Goal: Task Accomplishment & Management: Use online tool/utility

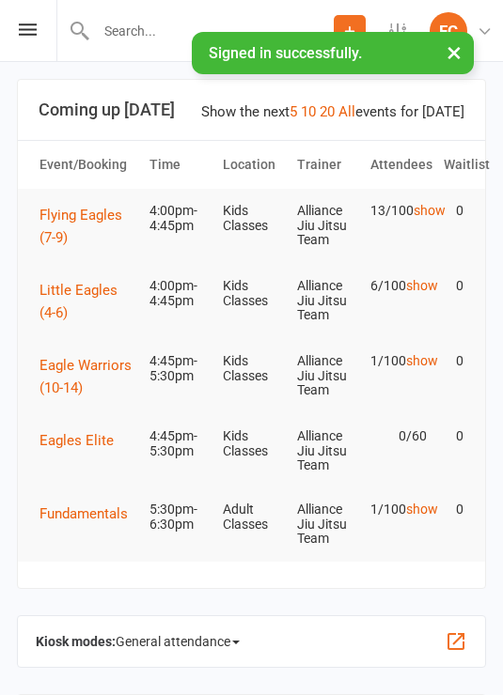
click at [47, 30] on div "Prospect Member Non-attending contact Class / event Appointment Grading event T…" at bounding box center [251, 31] width 503 height 62
click at [35, 28] on icon at bounding box center [28, 29] width 18 height 12
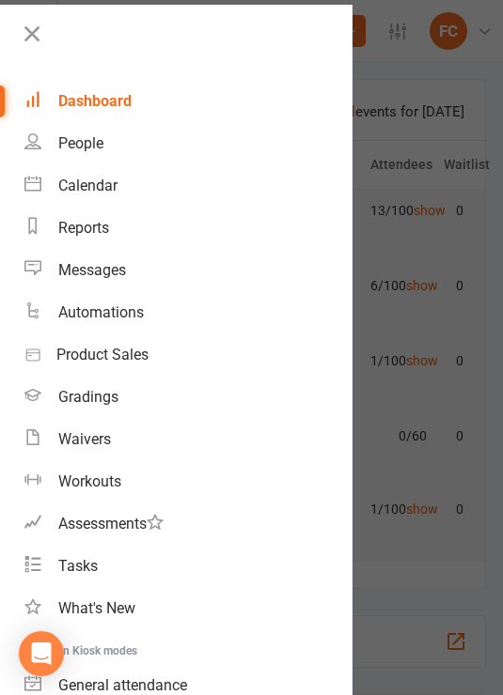
click at [110, 197] on link "Calendar" at bounding box center [187, 185] width 327 height 42
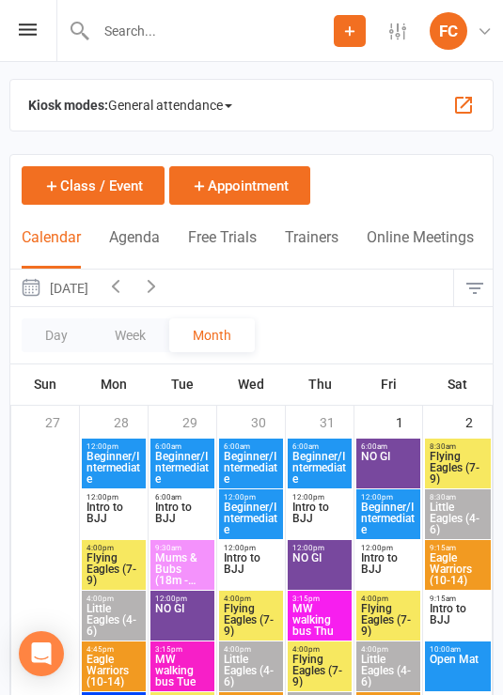
click at [208, 98] on span "General attendance" at bounding box center [170, 105] width 124 height 30
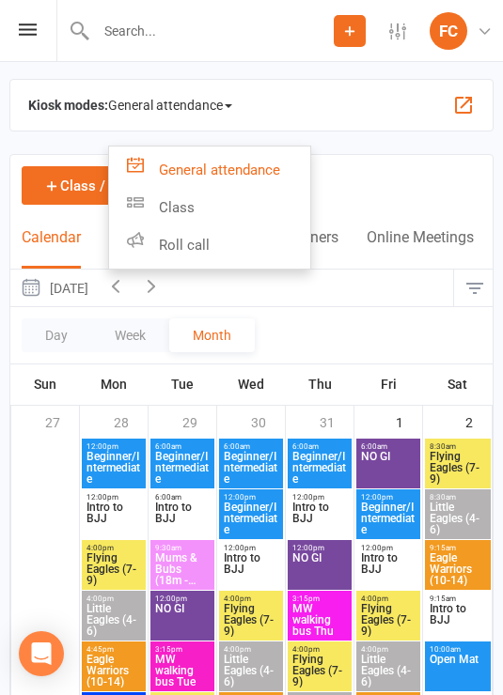
click at [224, 103] on span "General attendance" at bounding box center [170, 105] width 124 height 30
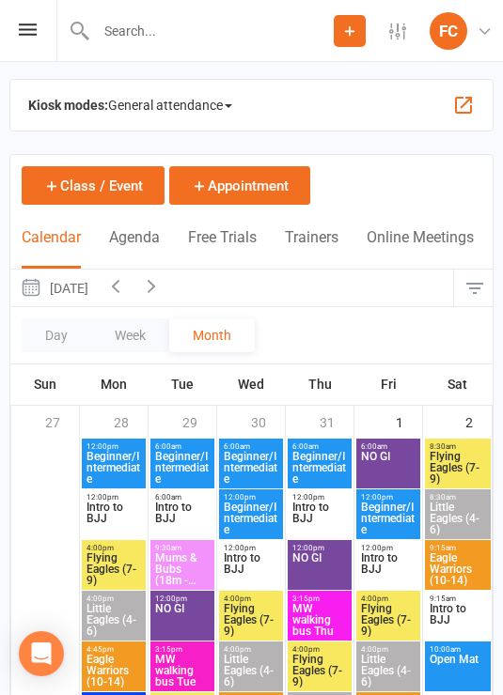
click at [207, 112] on span "General attendance" at bounding box center [170, 105] width 124 height 30
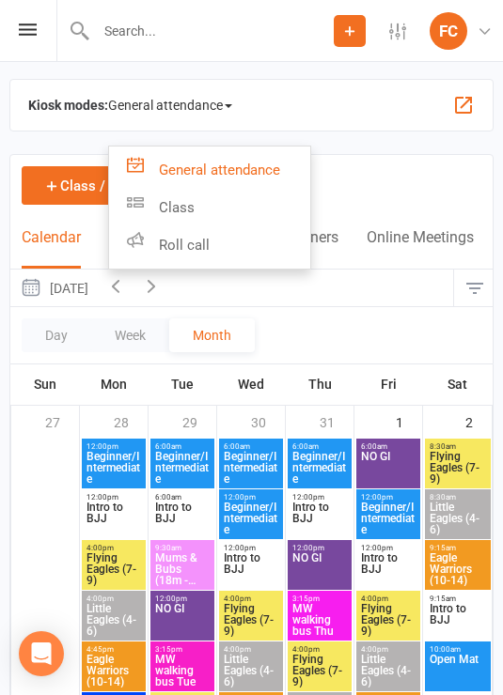
click at [245, 252] on link "Roll call" at bounding box center [209, 245] width 201 height 38
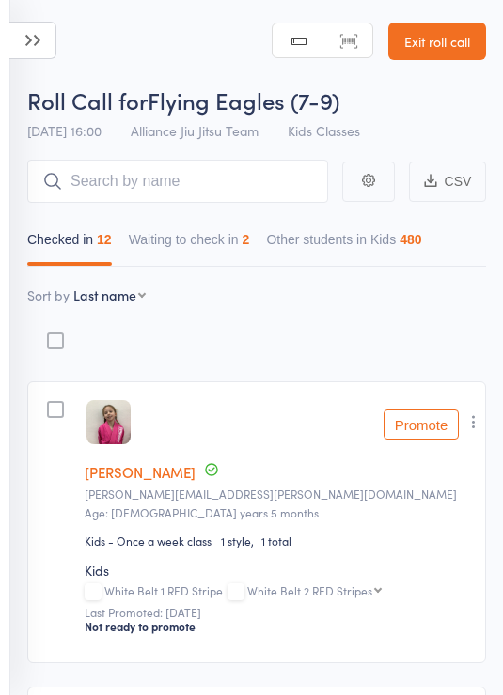
click at [132, 300] on select "First name Last name Birthday today? Behind on payments? Check in time Next pay…" at bounding box center [109, 295] width 72 height 19
select select "10"
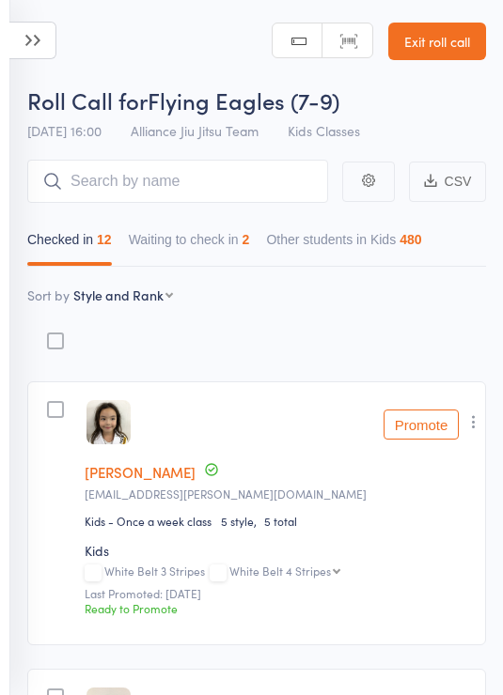
click at [232, 236] on button "Waiting to check in 2" at bounding box center [189, 244] width 121 height 43
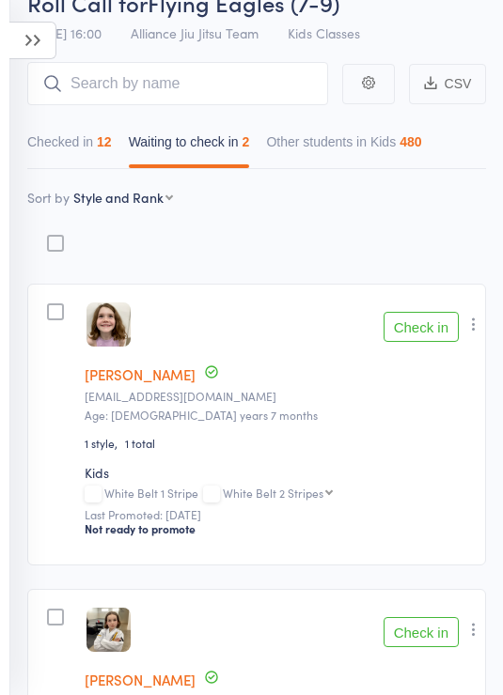
scroll to position [326, 0]
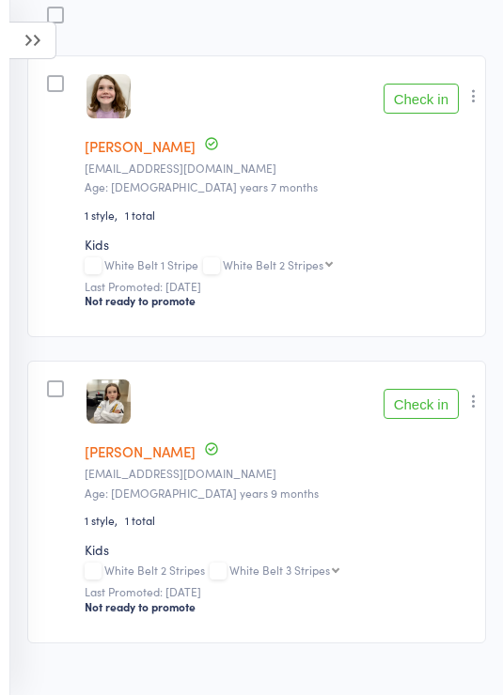
click at [432, 103] on button "Check in" at bounding box center [420, 99] width 75 height 30
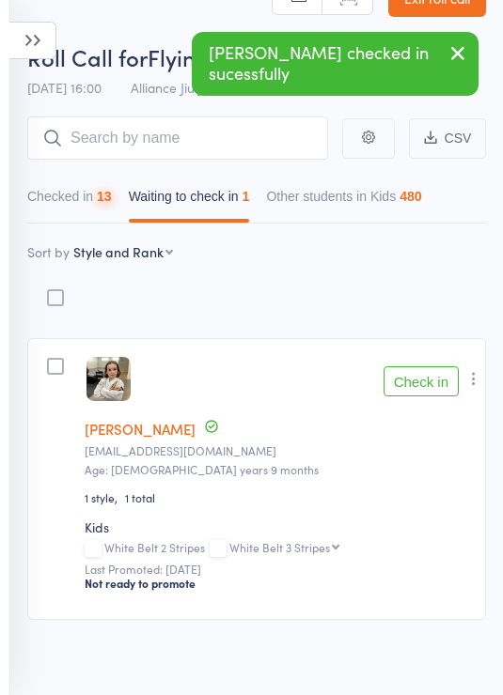
scroll to position [19, 0]
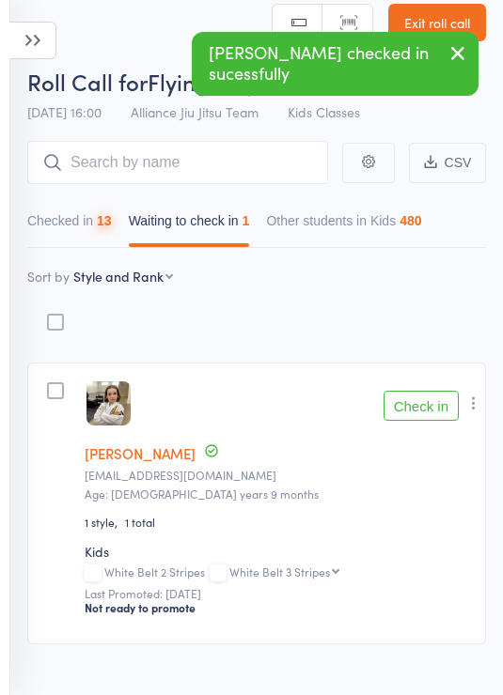
click at [429, 407] on button "Check in" at bounding box center [420, 406] width 75 height 30
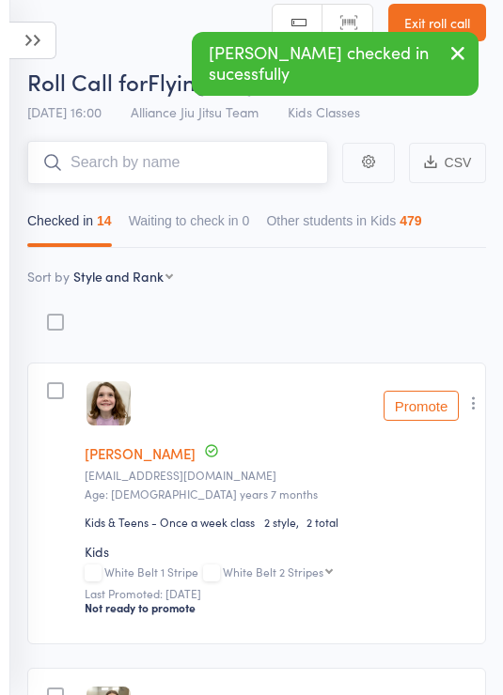
click at [236, 169] on input "search" at bounding box center [177, 162] width 301 height 43
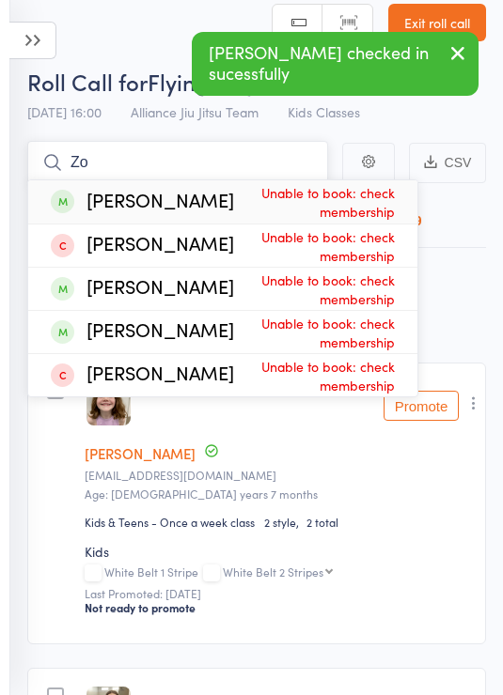
type input "Z"
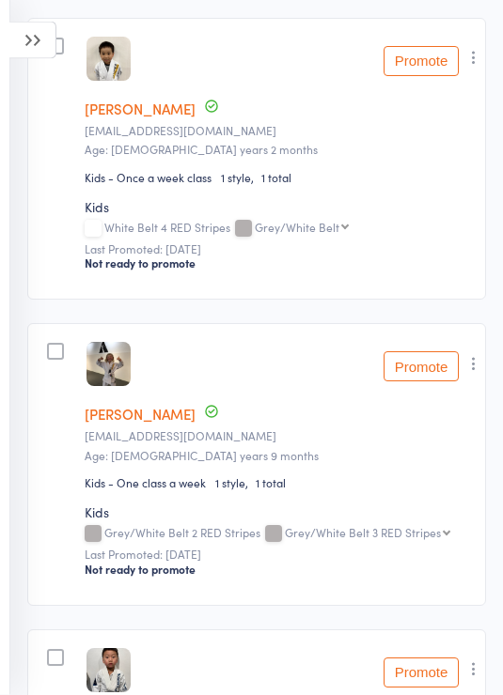
scroll to position [2180, 0]
click at [26, 36] on icon at bounding box center [32, 41] width 47 height 38
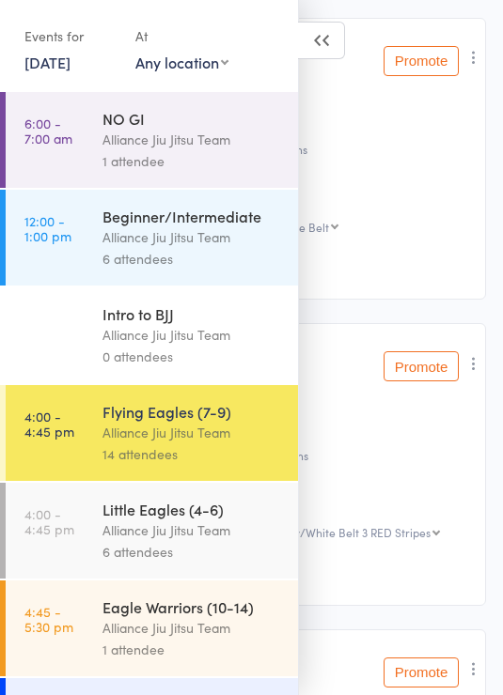
click at [193, 520] on div "Little Eagles (4-6)" at bounding box center [191, 509] width 179 height 21
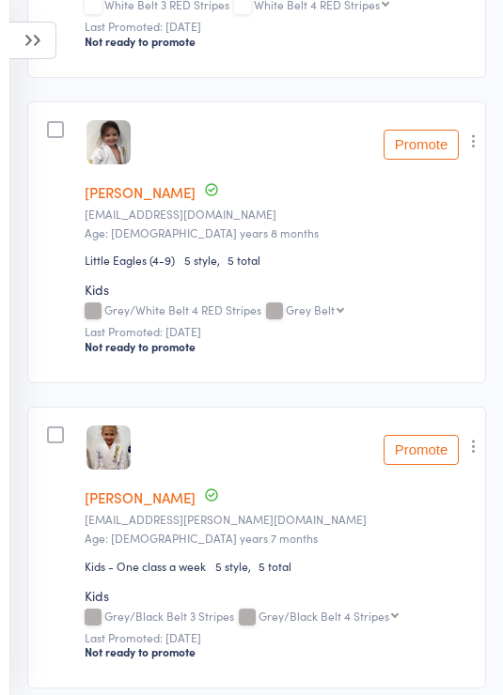
scroll to position [1556, 0]
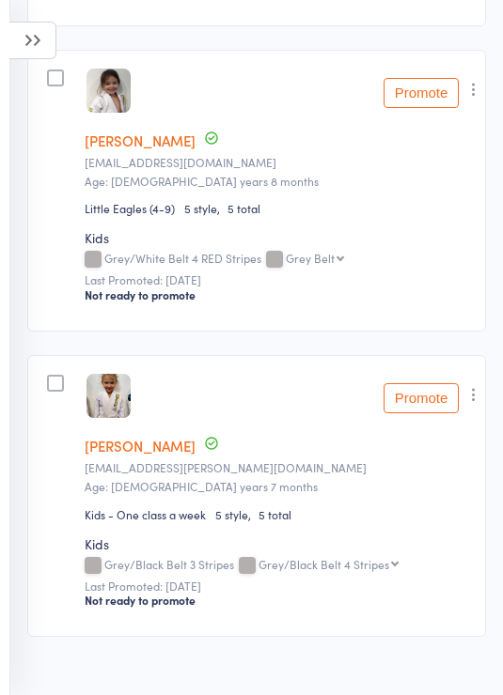
click at [473, 406] on button "button" at bounding box center [473, 394] width 23 height 23
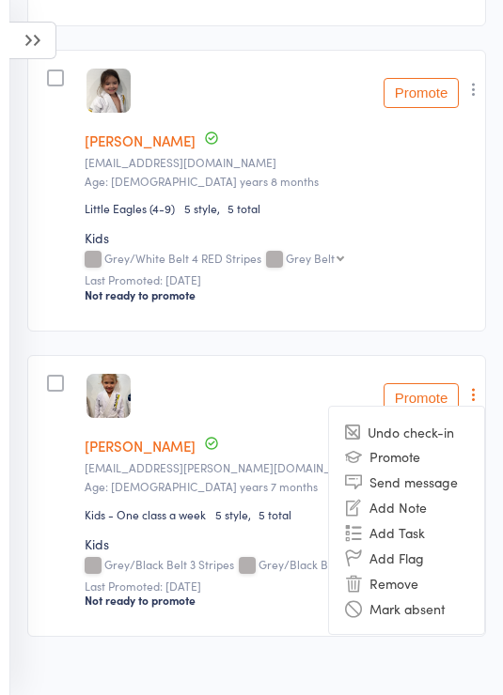
click at [427, 596] on li "Remove" at bounding box center [406, 582] width 155 height 25
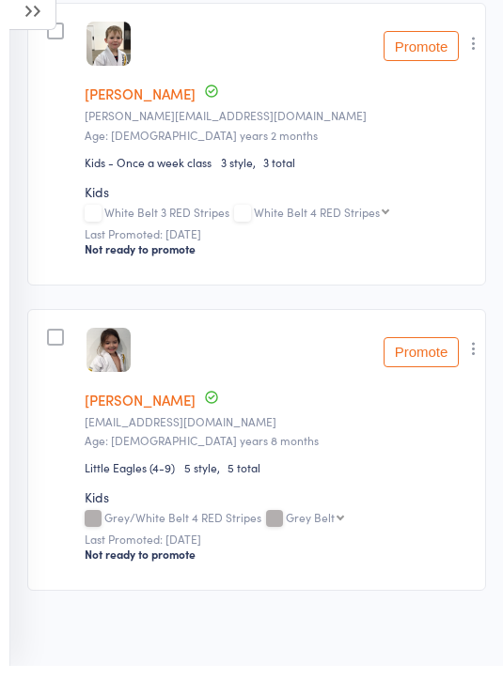
scroll to position [1278, 0]
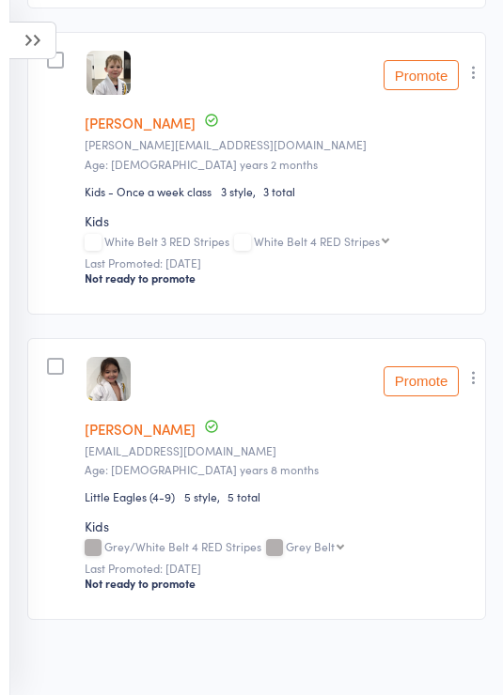
click at [41, 48] on icon at bounding box center [32, 41] width 47 height 38
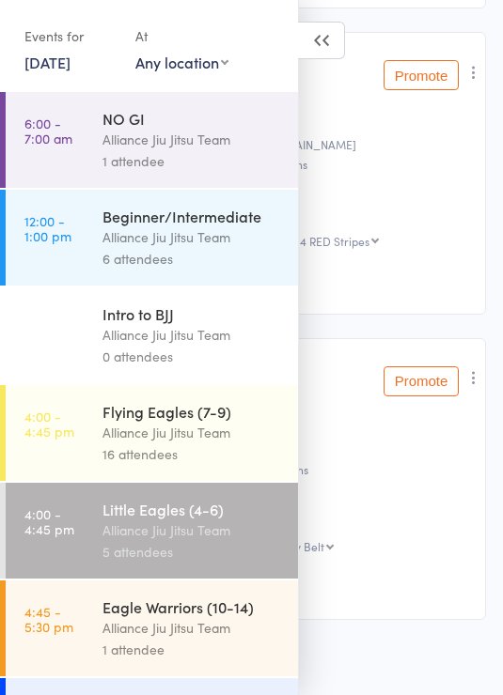
click at [182, 411] on div "Flying Eagles (7-9)" at bounding box center [191, 411] width 179 height 21
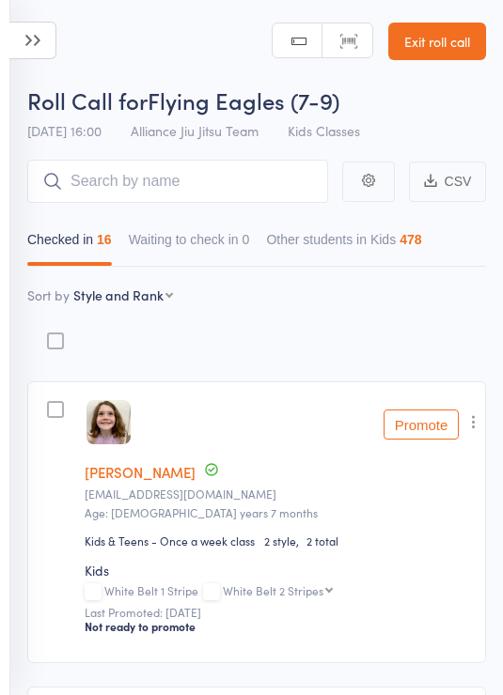
click at [230, 178] on input "search" at bounding box center [177, 181] width 301 height 43
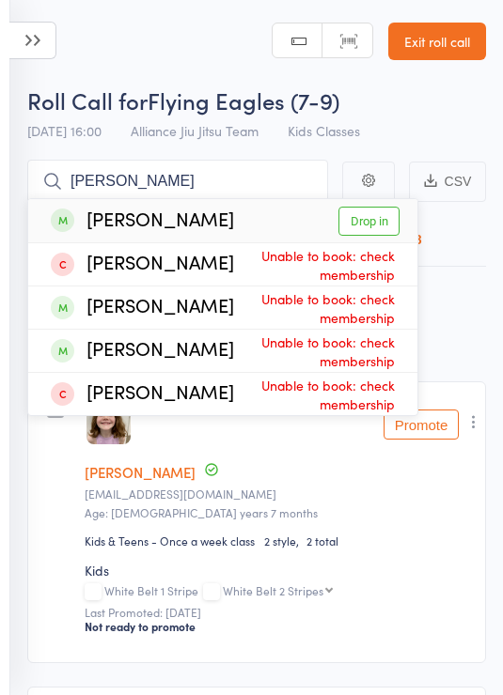
type input "Zoe"
click at [379, 221] on link "Drop in" at bounding box center [368, 221] width 61 height 29
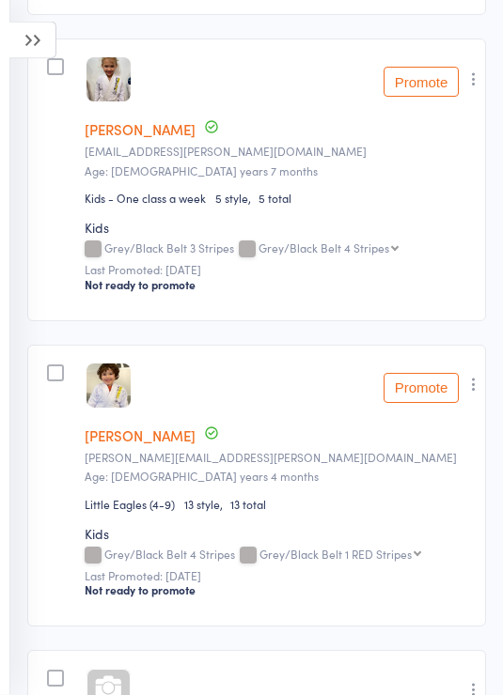
scroll to position [4825, 0]
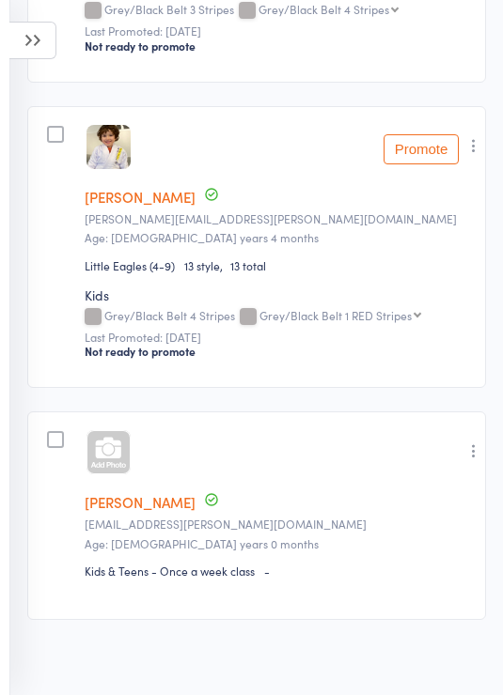
click at [476, 460] on icon "button" at bounding box center [473, 451] width 19 height 19
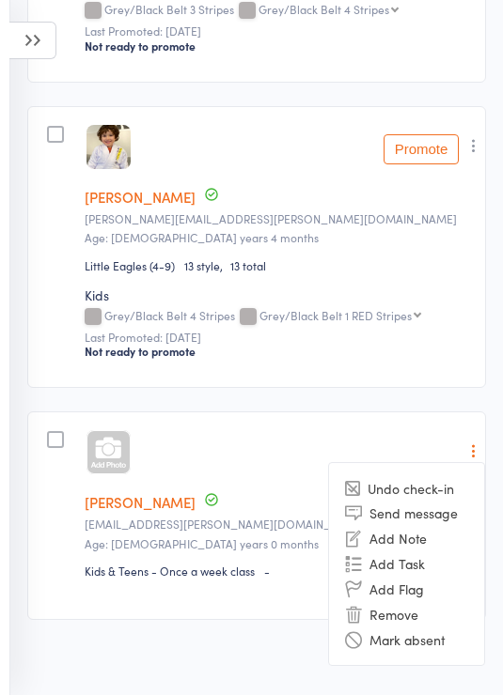
click at [145, 512] on link "[PERSON_NAME]" at bounding box center [140, 502] width 111 height 20
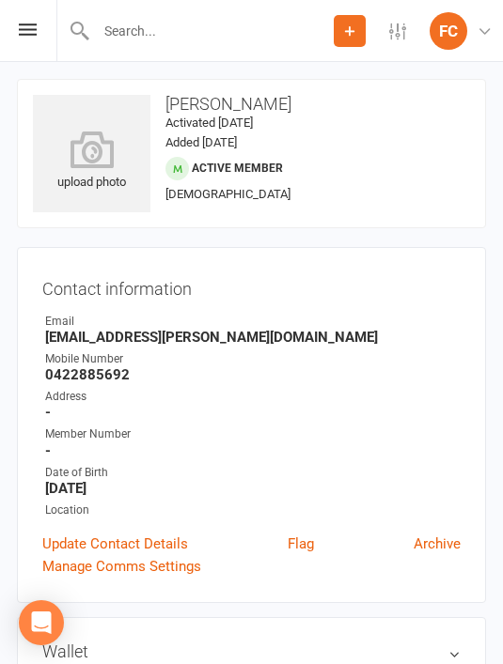
click at [94, 154] on icon at bounding box center [91, 150] width 117 height 38
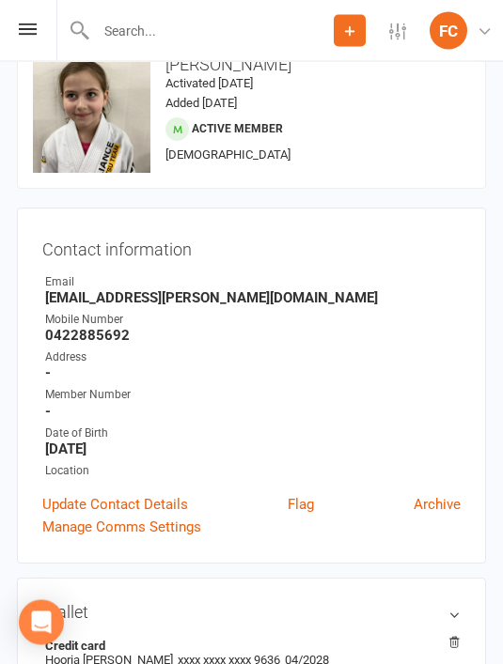
scroll to position [38, 0]
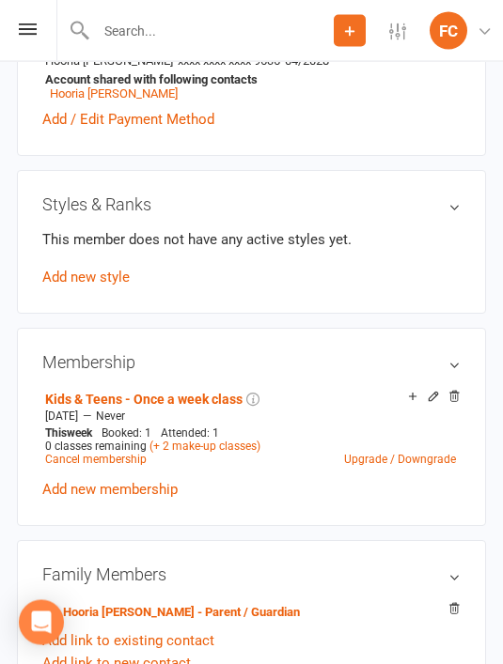
click at [102, 284] on link "Add new style" at bounding box center [85, 278] width 87 height 17
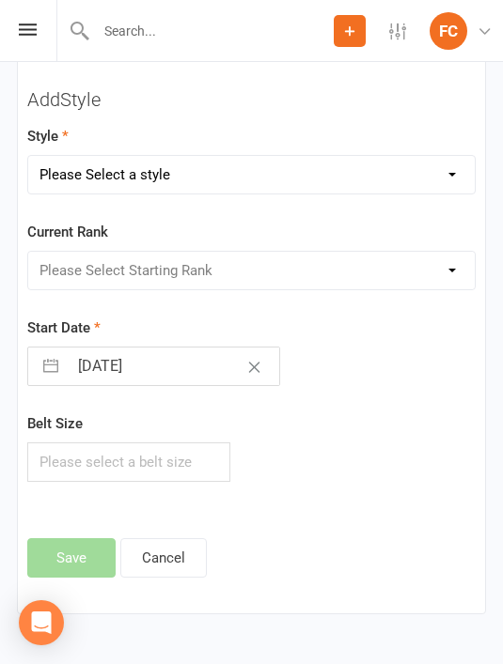
scroll to position [2418, 0]
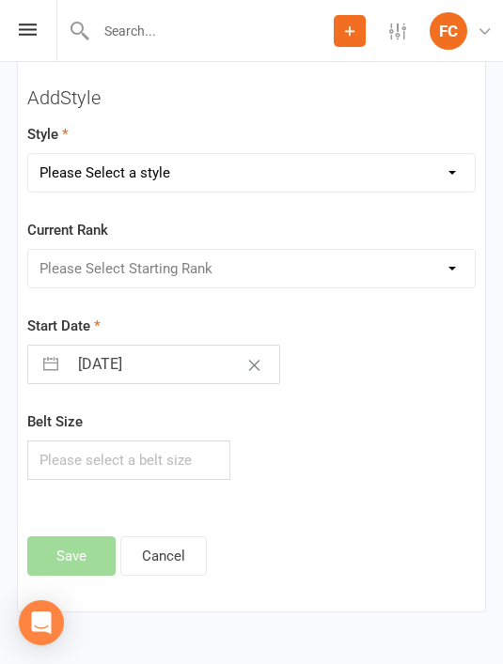
click at [416, 176] on select "Please Select a style Adults Kids" at bounding box center [251, 173] width 446 height 38
select select "1923"
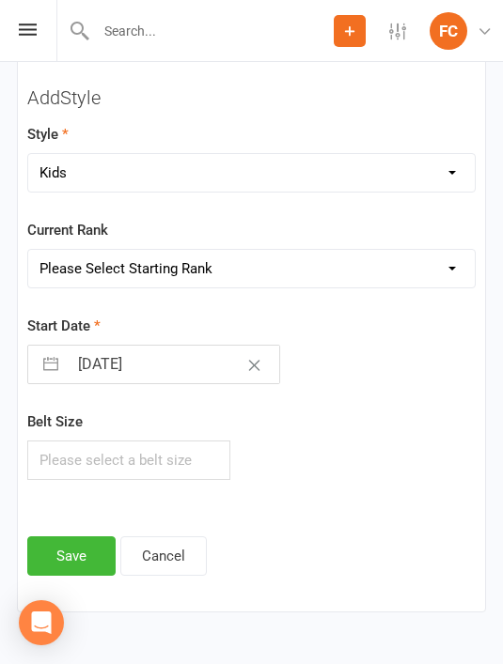
click at [433, 255] on select "Please Select Starting Rank White Belt White Belt 1 Stripe White Belt 2 Stripes…" at bounding box center [251, 269] width 446 height 38
click at [455, 269] on select "Please Select Starting Rank White Belt White Belt 1 Stripe White Belt 2 Stripes…" at bounding box center [251, 269] width 446 height 38
select select "18769"
click at [60, 364] on button "button" at bounding box center [51, 365] width 34 height 38
select select "6"
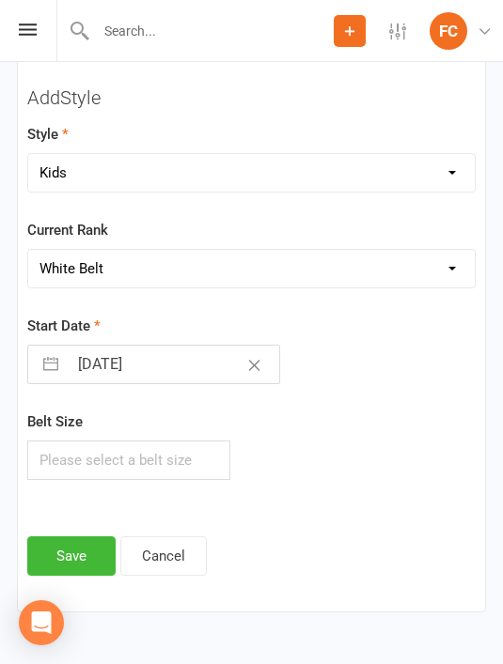
select select "2025"
select select "7"
select select "2025"
select select "8"
select select "2025"
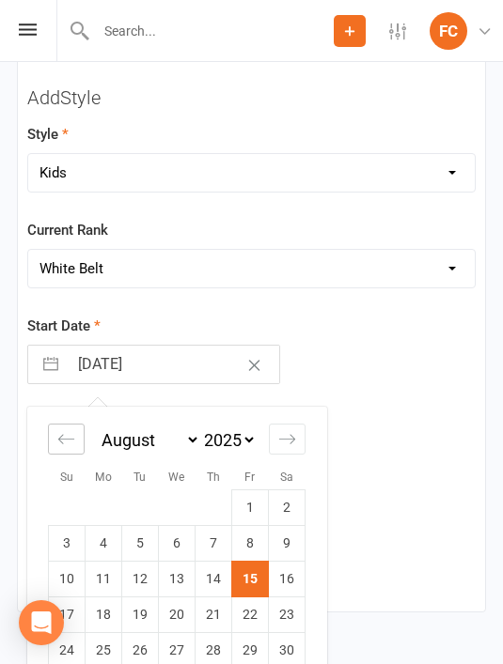
click at [73, 439] on icon "Move backward to switch to the previous month." at bounding box center [66, 439] width 18 height 18
select select "5"
select select "2025"
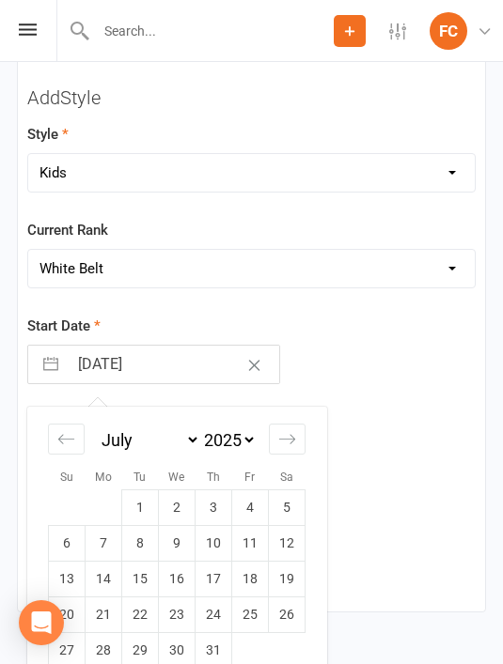
click at [142, 510] on td "1" at bounding box center [140, 507] width 37 height 36
type input "01 Jul 2025"
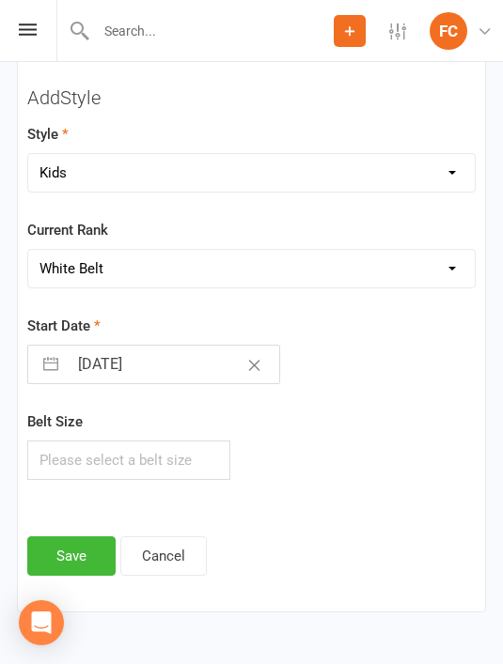
click at [70, 565] on button "Save" at bounding box center [71, 555] width 88 height 39
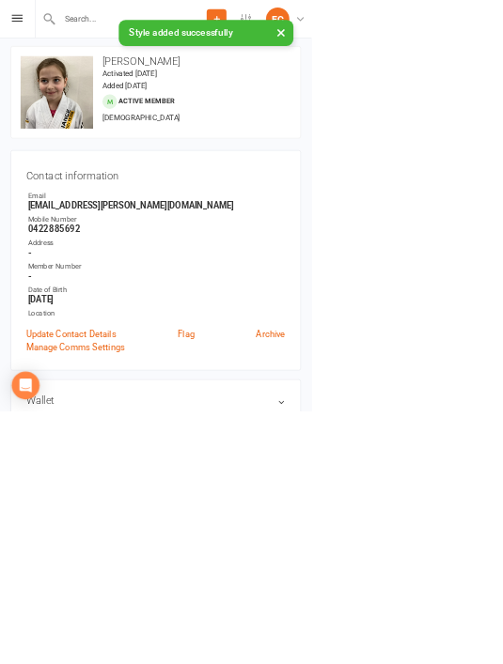
scroll to position [0, 0]
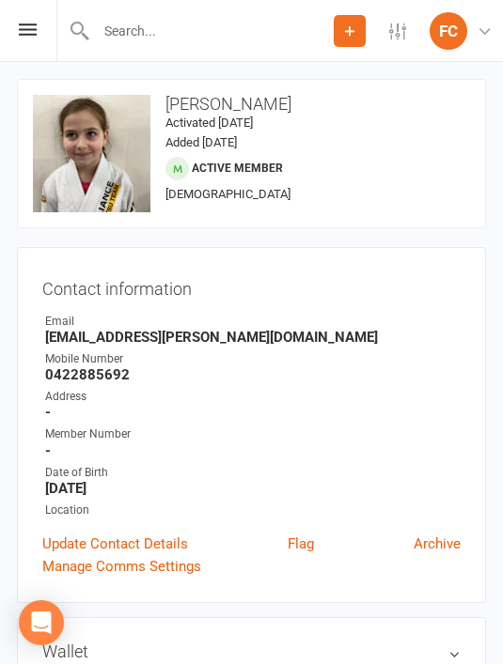
click at [33, 29] on icon at bounding box center [28, 29] width 18 height 12
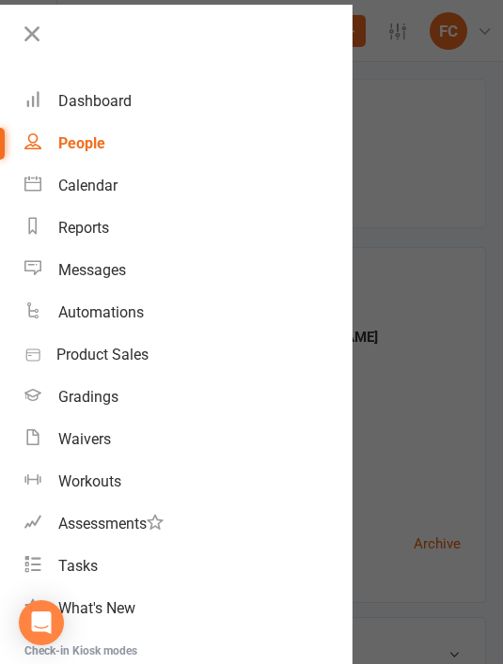
click at [114, 104] on div "Dashboard" at bounding box center [94, 101] width 73 height 18
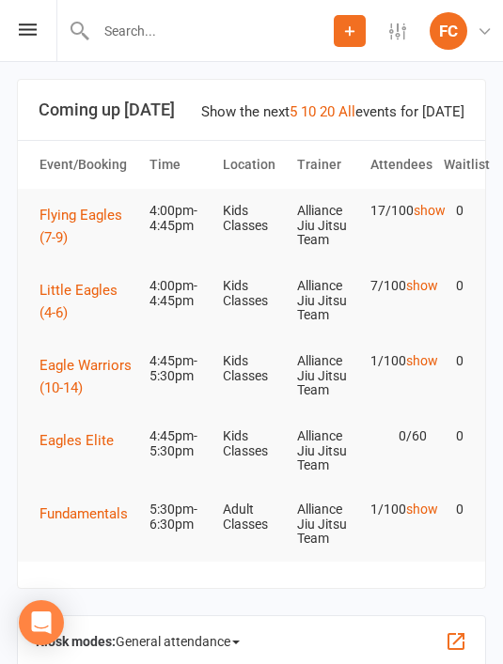
click at [30, 25] on icon at bounding box center [28, 29] width 18 height 12
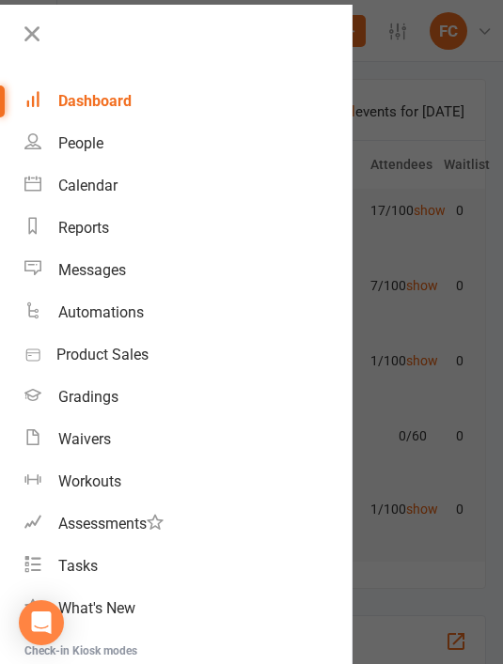
click at [111, 187] on div "Calendar" at bounding box center [87, 186] width 59 height 18
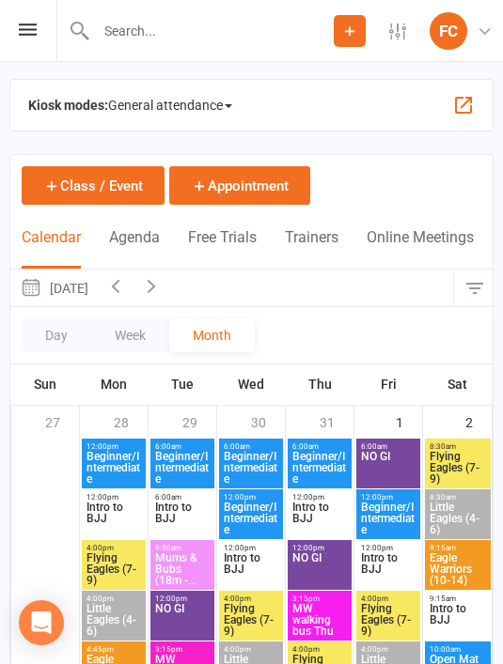
click at [232, 107] on span at bounding box center [229, 106] width 8 height 4
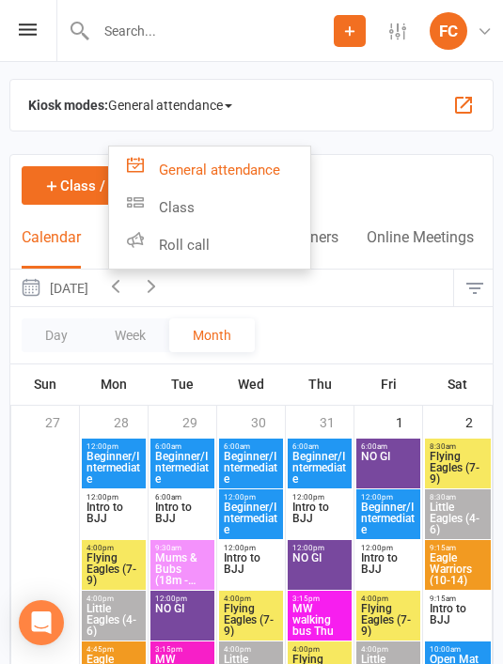
click at [249, 239] on link "Roll call" at bounding box center [209, 245] width 201 height 38
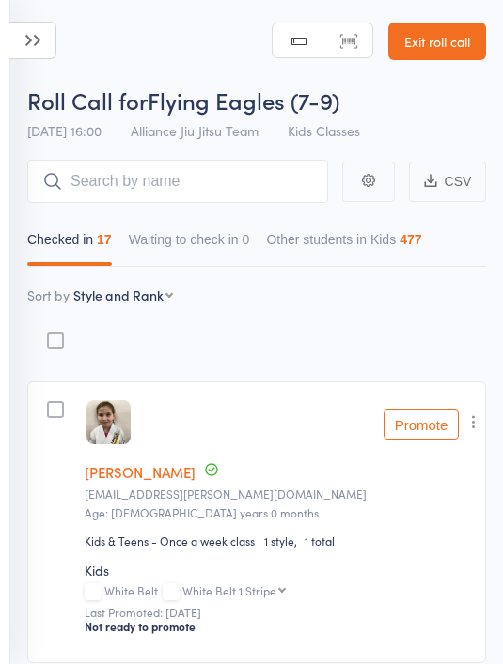
click at [210, 183] on input "search" at bounding box center [177, 181] width 301 height 43
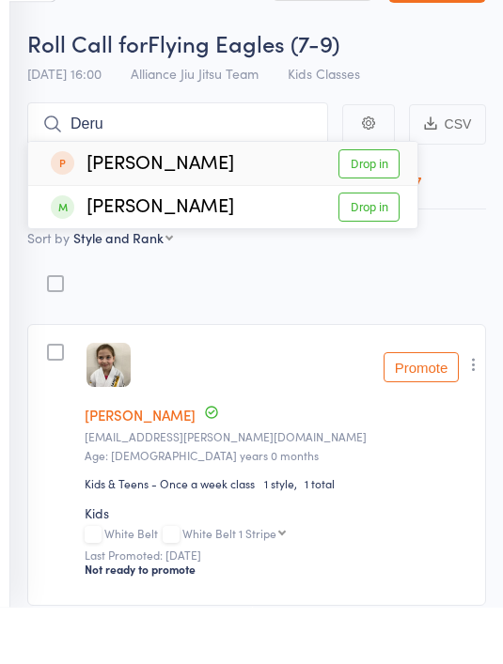
type input "Deru"
click at [380, 250] on link "Drop in" at bounding box center [368, 264] width 61 height 29
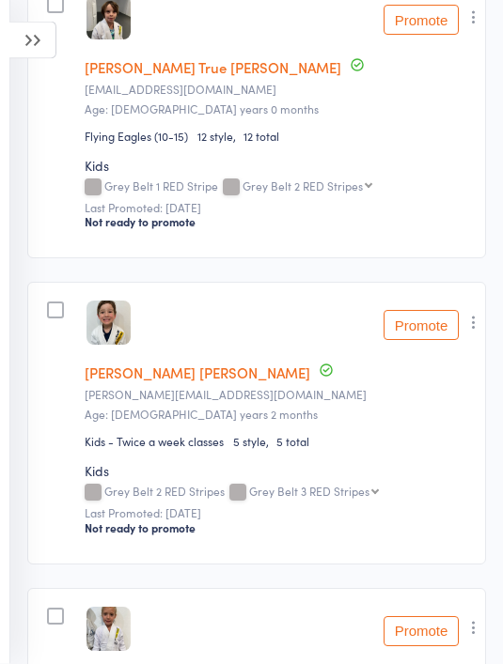
scroll to position [5113, 0]
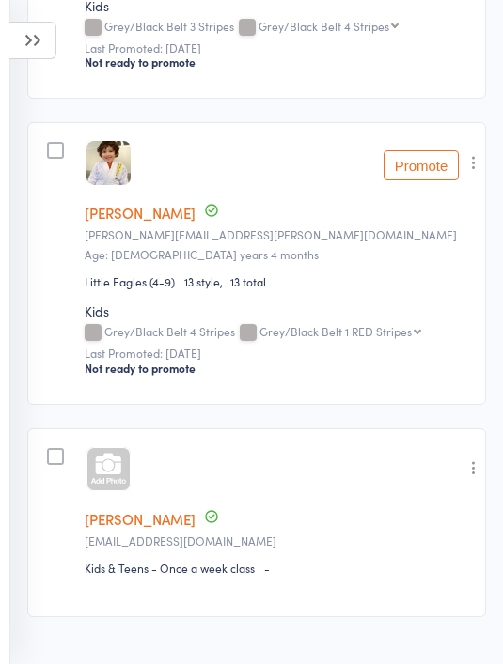
click at [110, 491] on div at bounding box center [108, 469] width 44 height 44
click at [150, 529] on link "[PERSON_NAME]" at bounding box center [140, 519] width 111 height 20
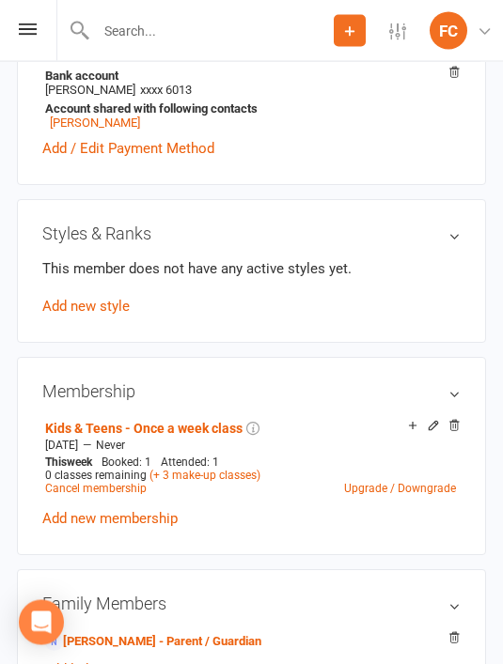
click at [101, 304] on link "Add new style" at bounding box center [85, 307] width 87 height 17
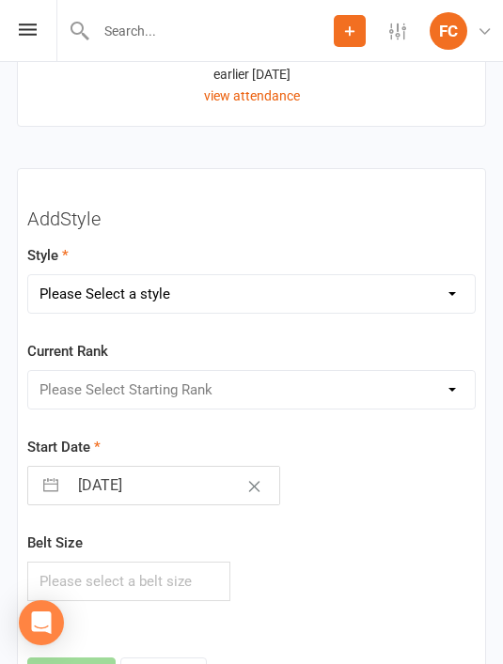
scroll to position [2307, 0]
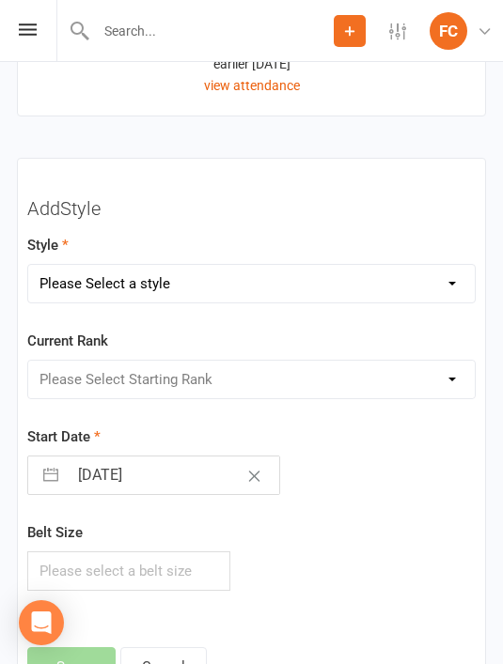
click at [453, 287] on select "Please Select a style Adults Kids" at bounding box center [251, 284] width 446 height 38
select select "1923"
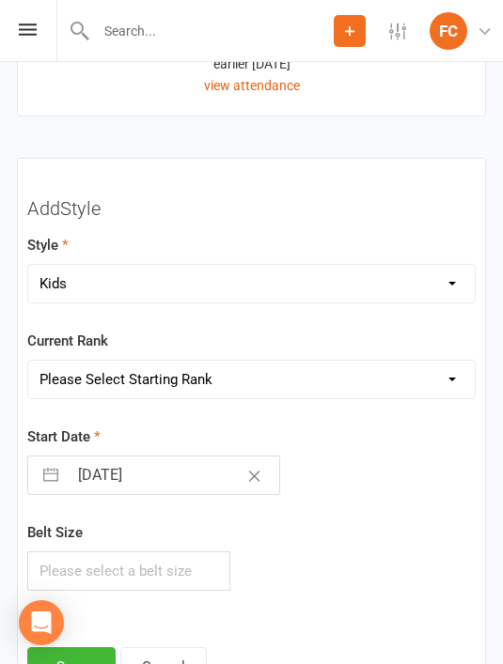
click at [434, 374] on select "Please Select Starting Rank White Belt White Belt 1 Stripe White Belt 2 Stripes…" at bounding box center [251, 380] width 446 height 38
click at [458, 371] on select "Please Select Starting Rank White Belt White Belt 1 Stripe White Belt 2 Stripes…" at bounding box center [251, 380] width 446 height 38
select select "18769"
click at [52, 468] on button "button" at bounding box center [51, 476] width 34 height 38
select select "6"
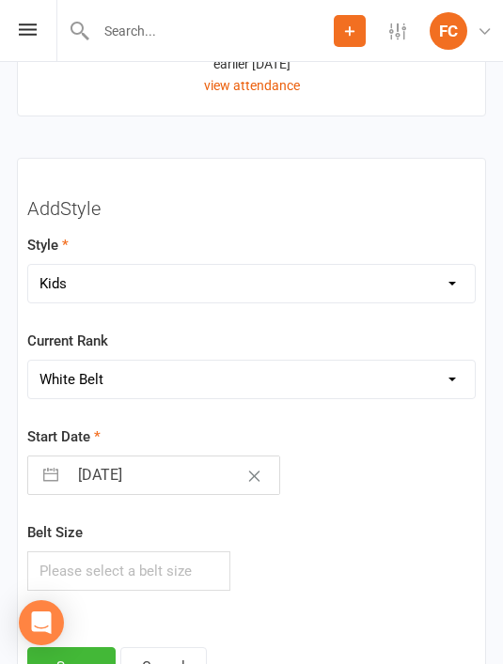
select select "2025"
select select "7"
select select "2025"
select select "8"
select select "2025"
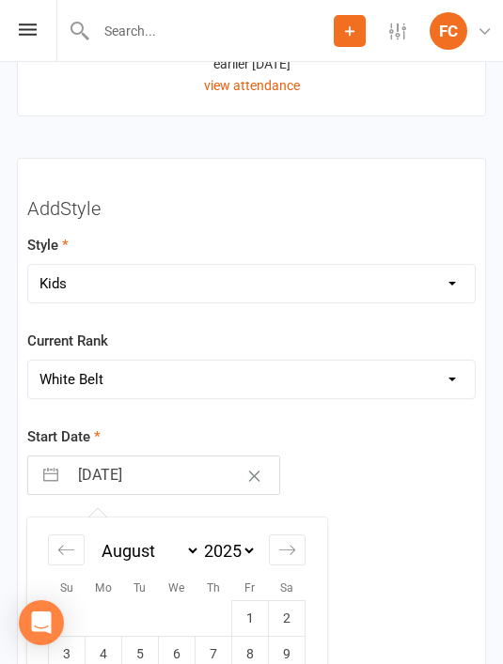
click at [253, 616] on td "1" at bounding box center [250, 618] width 37 height 36
type input "01 Aug 2025"
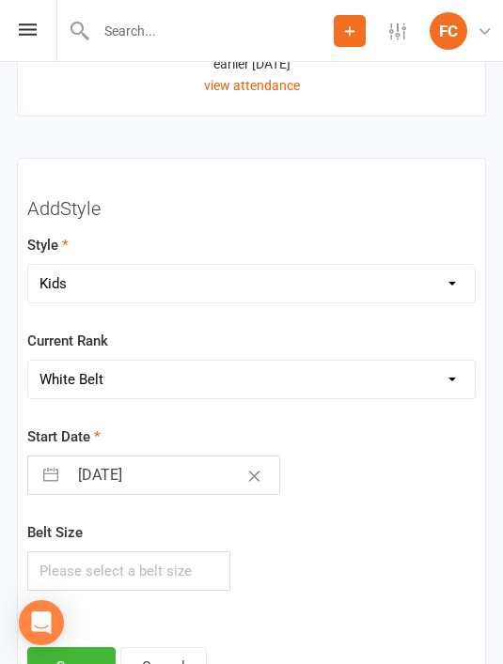
click at [87, 647] on button "Save" at bounding box center [71, 666] width 88 height 39
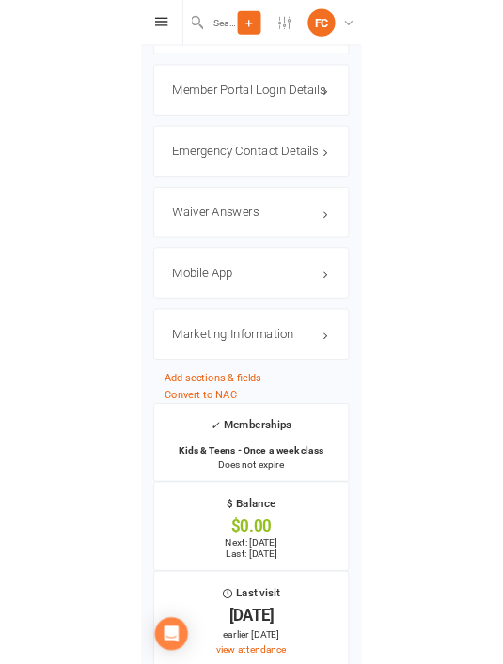
scroll to position [1768, 0]
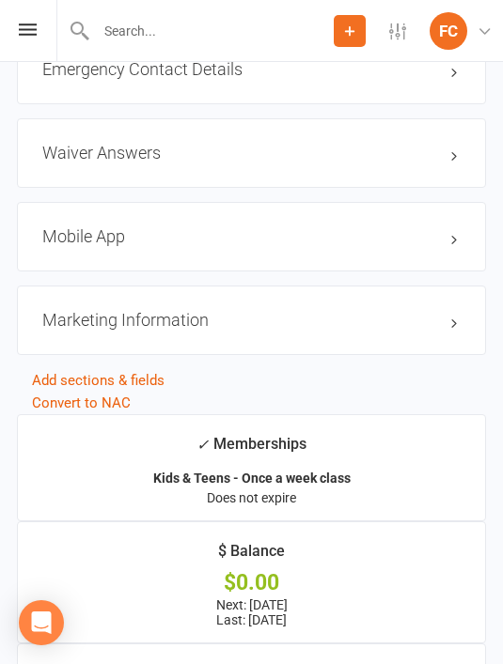
click at [34, 32] on icon at bounding box center [28, 29] width 18 height 12
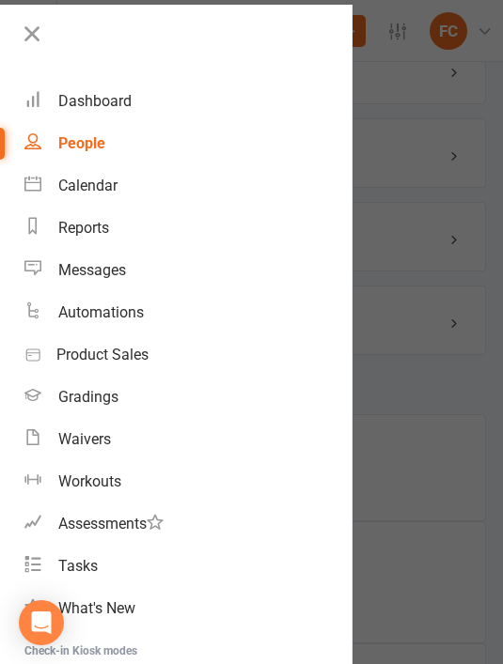
click at [128, 184] on link "Calendar" at bounding box center [187, 185] width 327 height 42
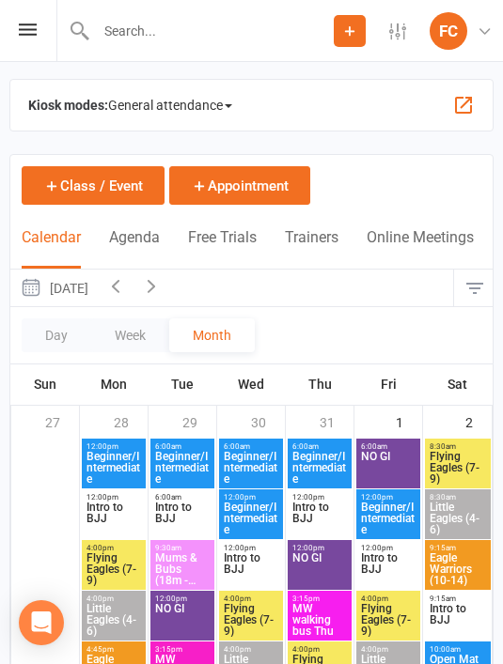
click at [189, 98] on span "General attendance" at bounding box center [170, 105] width 124 height 30
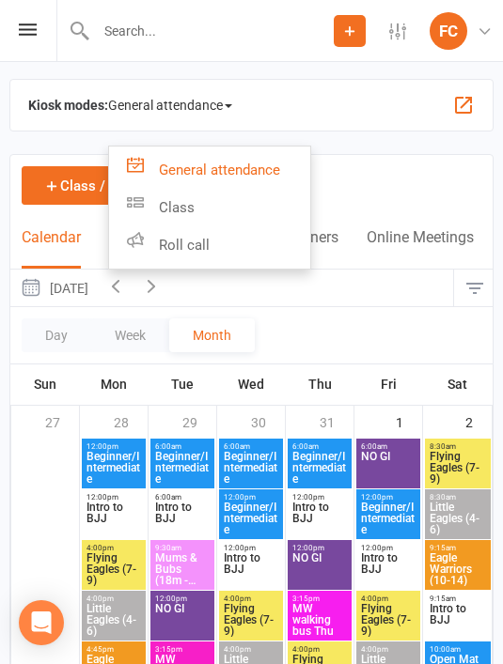
click at [257, 250] on link "Roll call" at bounding box center [209, 245] width 201 height 38
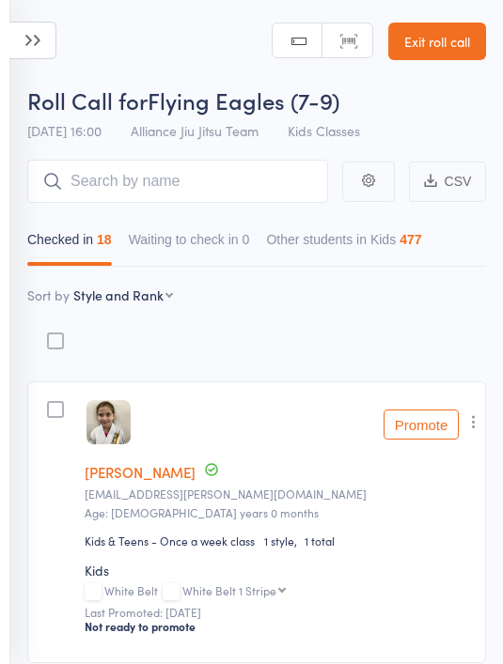
click at [255, 193] on input "search" at bounding box center [177, 181] width 301 height 43
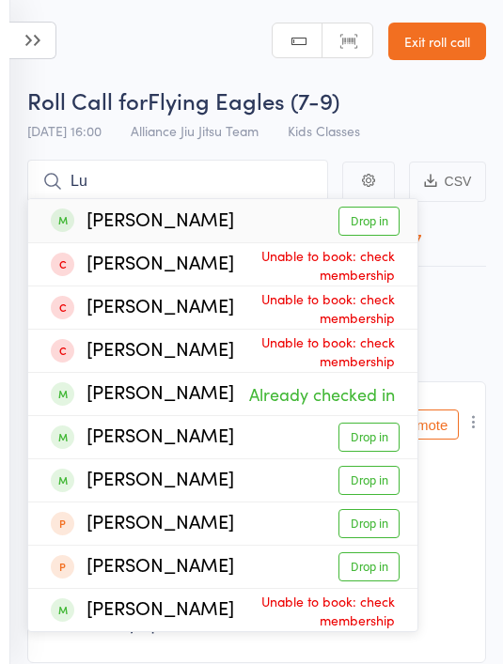
type input "L"
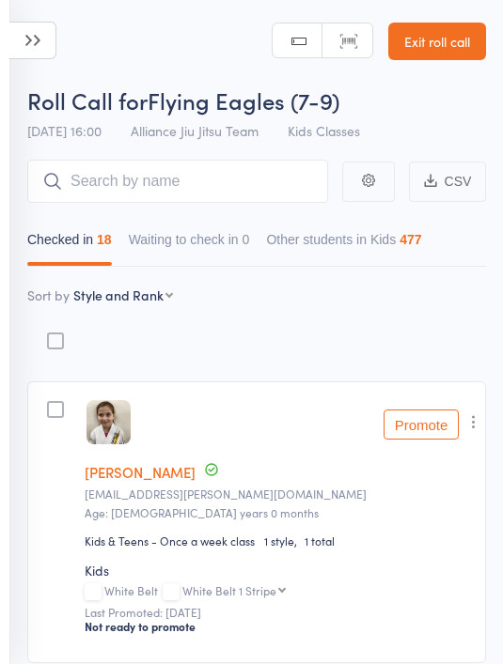
click at [39, 23] on icon at bounding box center [32, 41] width 47 height 38
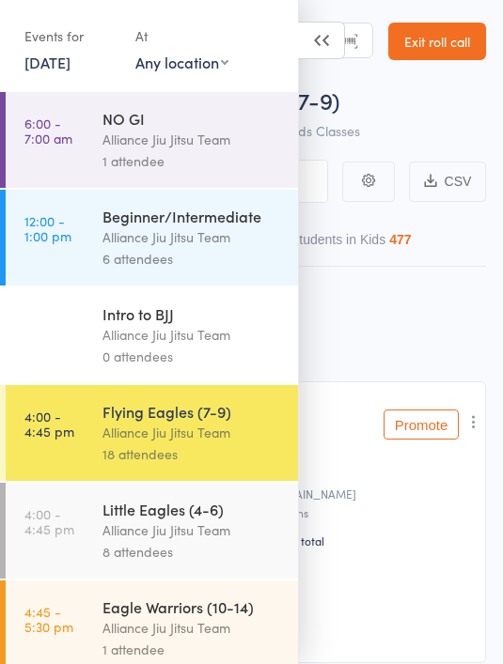
click at [232, 340] on div "Alliance Jiu Jitsu Team" at bounding box center [191, 335] width 179 height 22
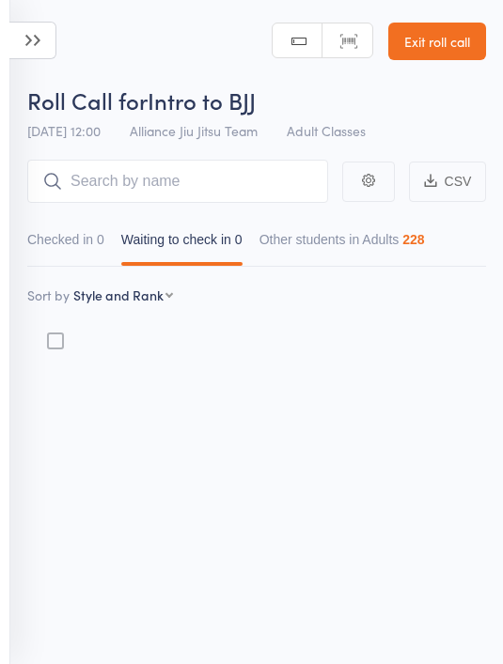
click at [40, 50] on icon at bounding box center [32, 41] width 47 height 38
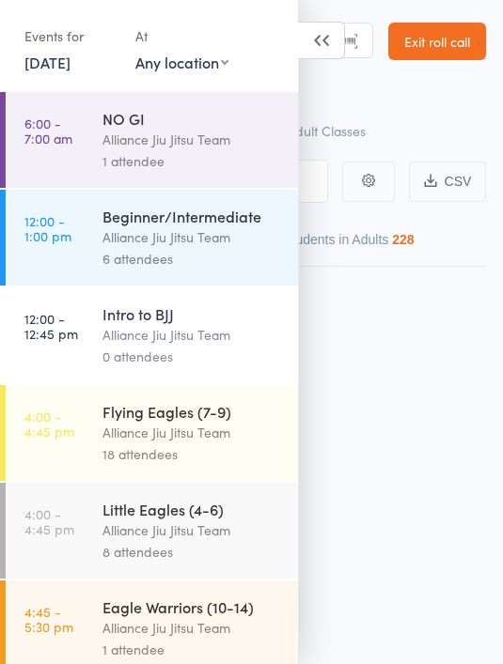
click at [219, 520] on div "Little Eagles (4-6)" at bounding box center [191, 509] width 179 height 21
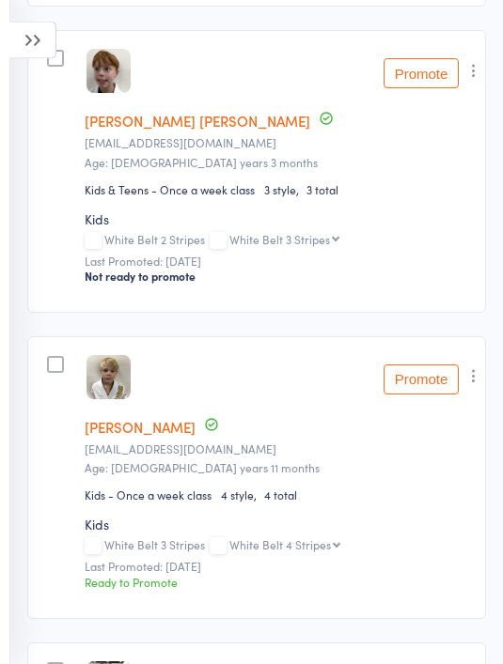
click at [479, 386] on icon "button" at bounding box center [473, 376] width 19 height 19
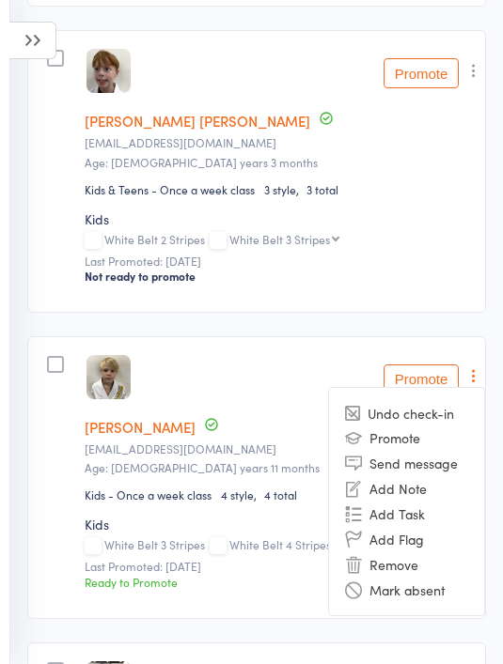
click at [419, 573] on li "Remove" at bounding box center [406, 563] width 155 height 25
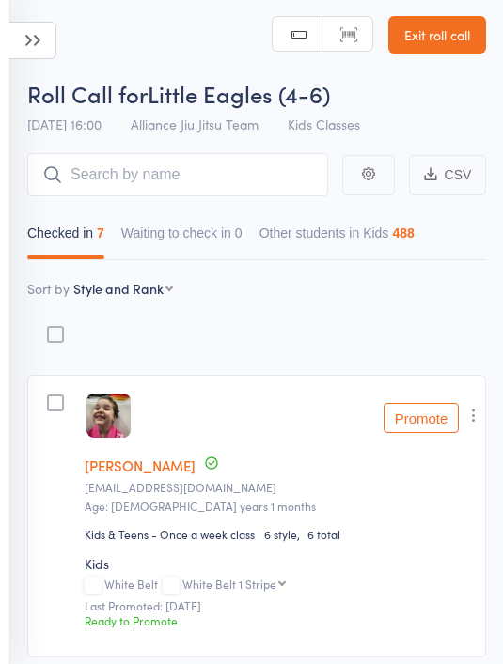
scroll to position [0, 0]
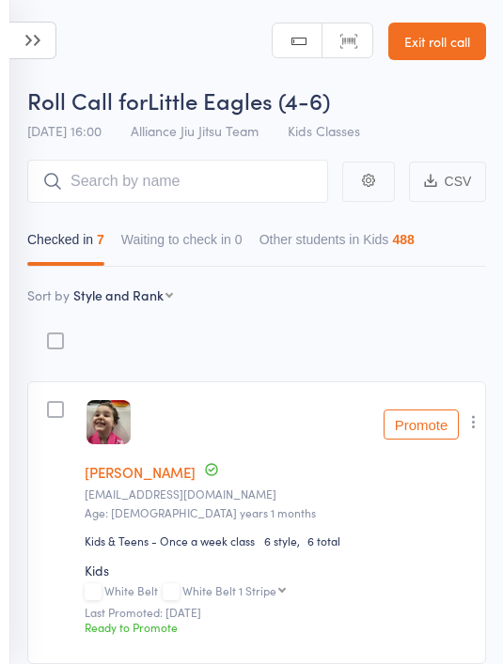
click at [55, 32] on icon at bounding box center [32, 41] width 47 height 38
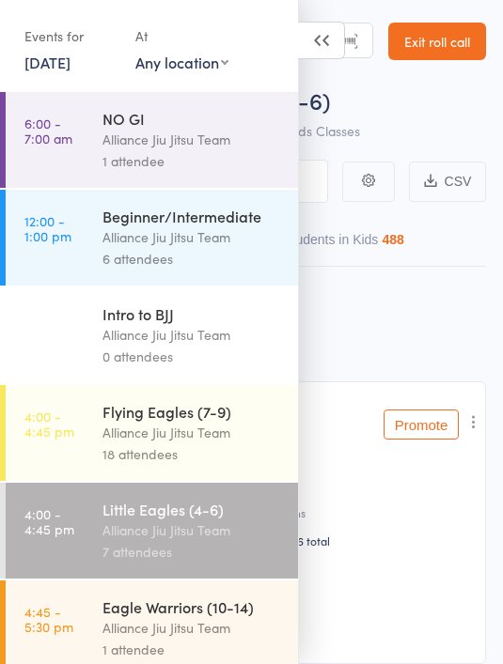
click at [229, 436] on div "Alliance Jiu Jitsu Team" at bounding box center [191, 433] width 179 height 22
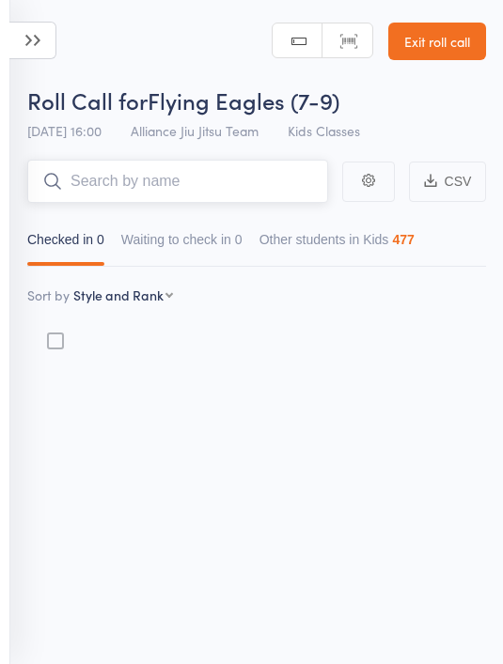
click at [241, 178] on input "search" at bounding box center [177, 181] width 301 height 43
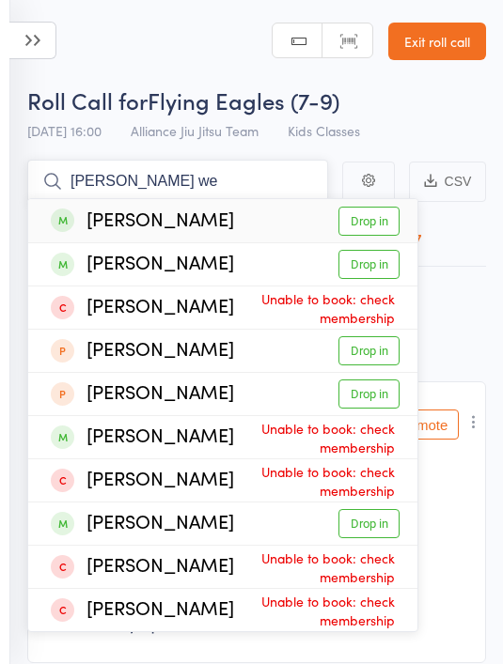
type input "[PERSON_NAME] we"
click at [385, 214] on link "Drop in" at bounding box center [368, 221] width 61 height 29
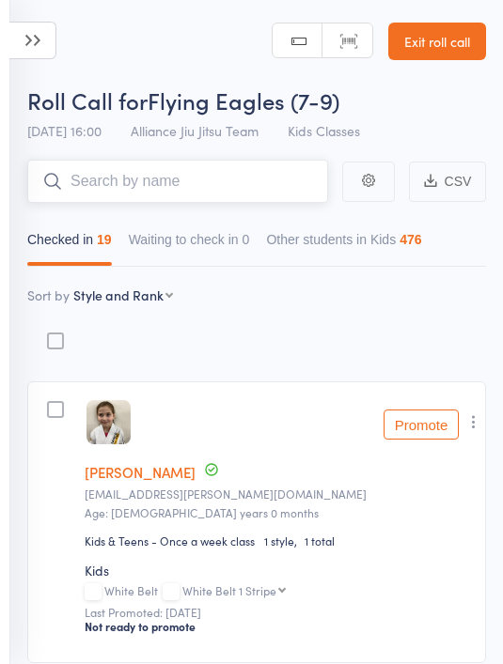
click at [248, 174] on input "search" at bounding box center [177, 181] width 301 height 43
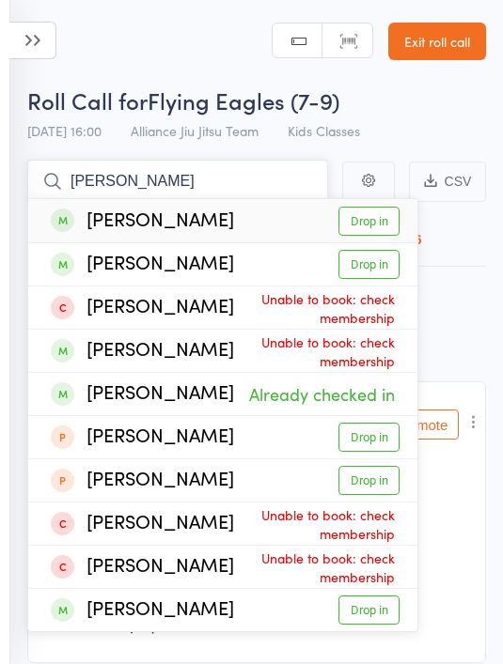
type input "[PERSON_NAME]"
click at [377, 265] on link "Drop in" at bounding box center [368, 264] width 61 height 29
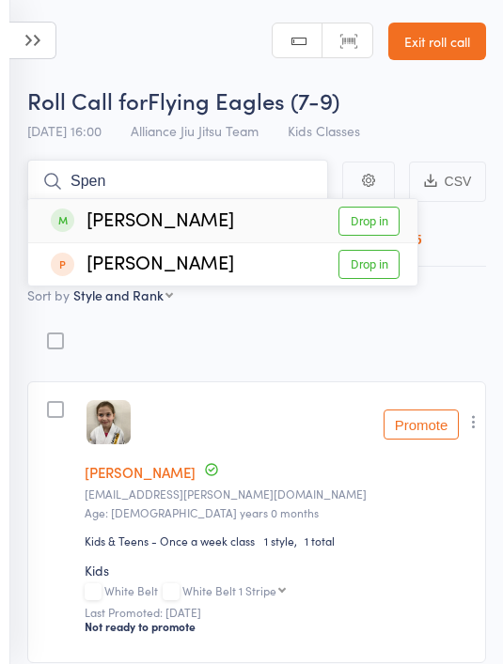
type input "Spen"
click at [377, 222] on link "Drop in" at bounding box center [368, 221] width 61 height 29
